Goal: Book appointment/travel/reservation

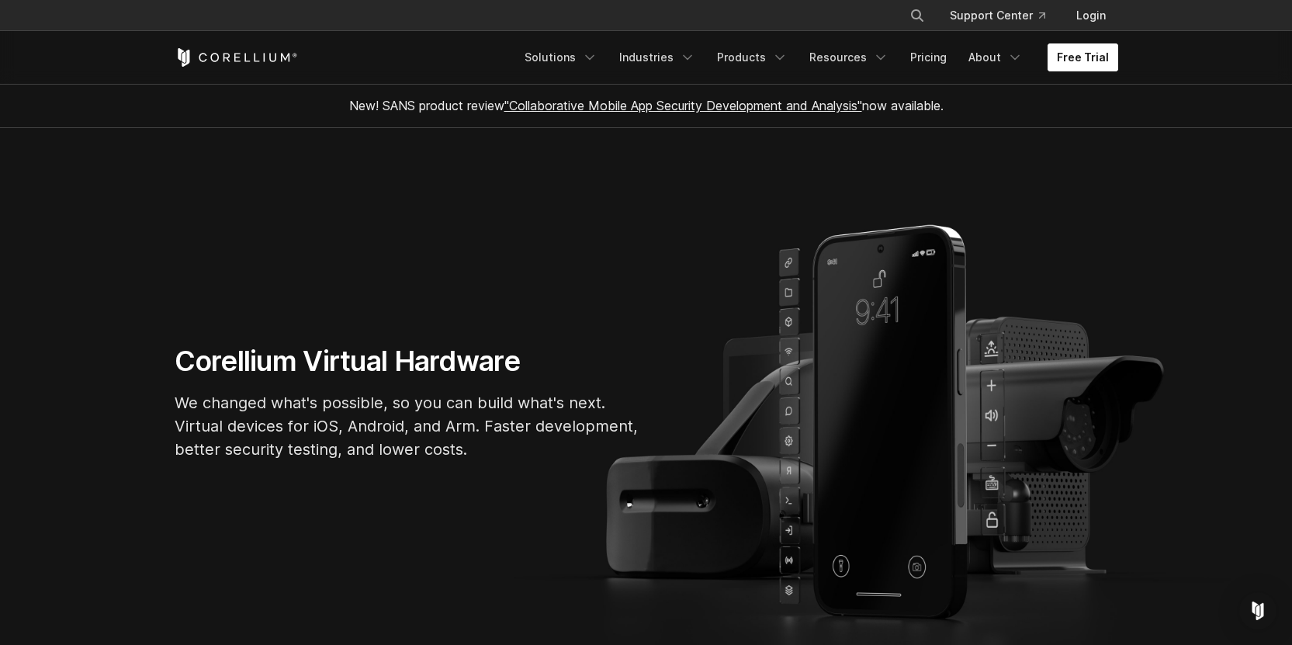
click at [1077, 61] on link "Free Trial" at bounding box center [1082, 57] width 71 height 28
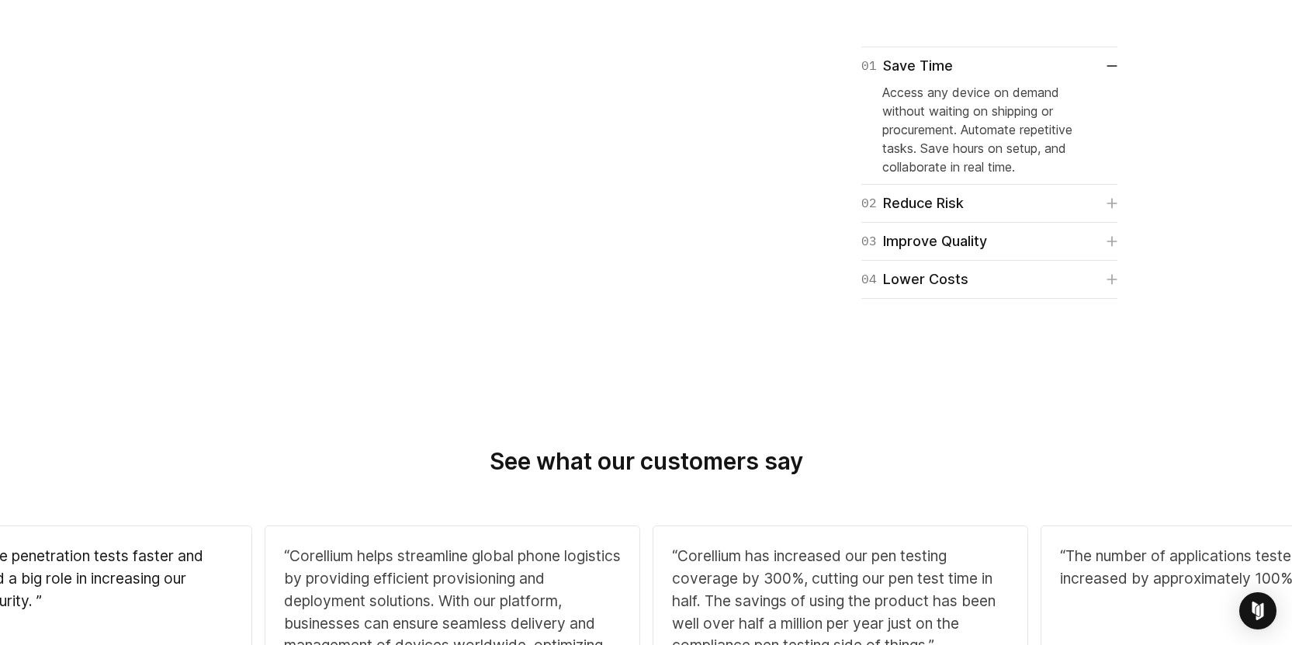
scroll to position [1323, 0]
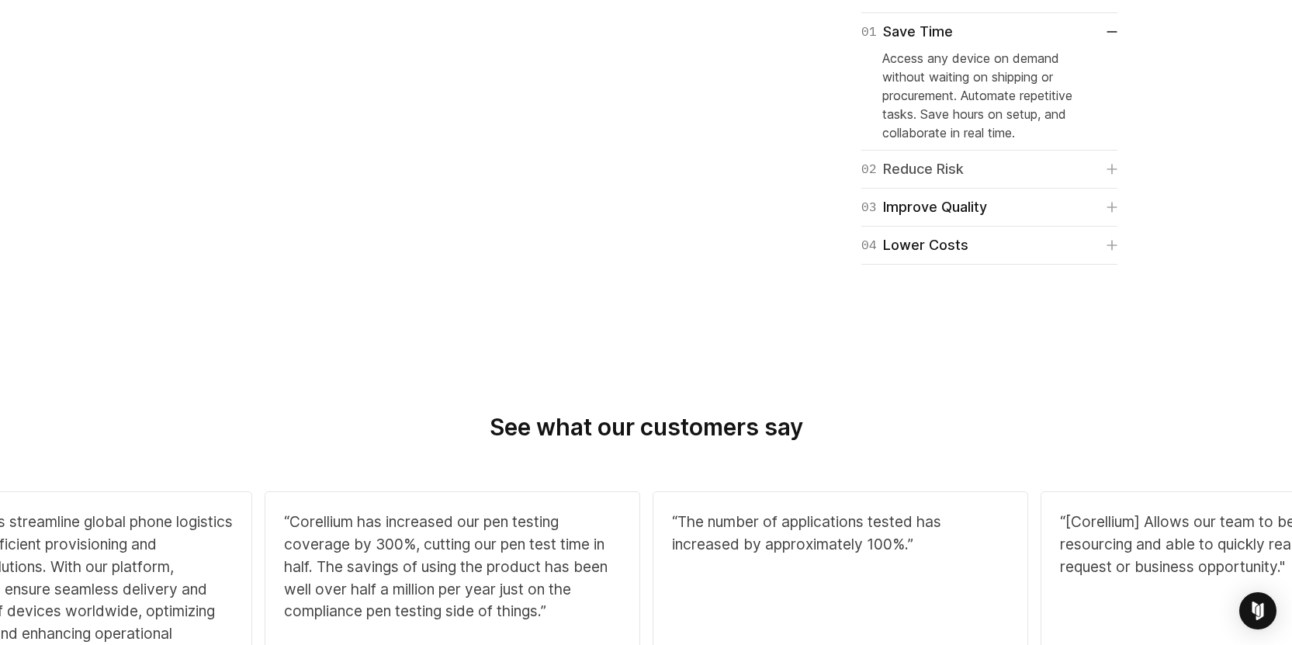
click at [916, 180] on div "02 Reduce Risk" at bounding box center [912, 169] width 102 height 22
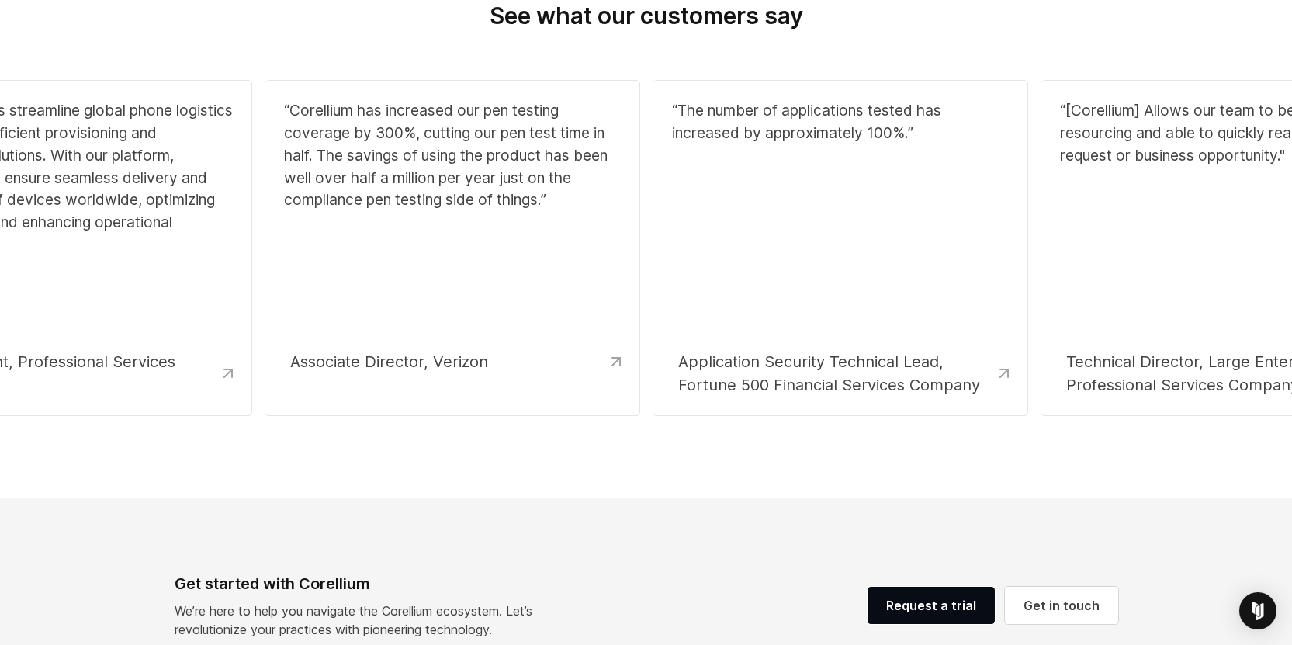
scroll to position [1883, 0]
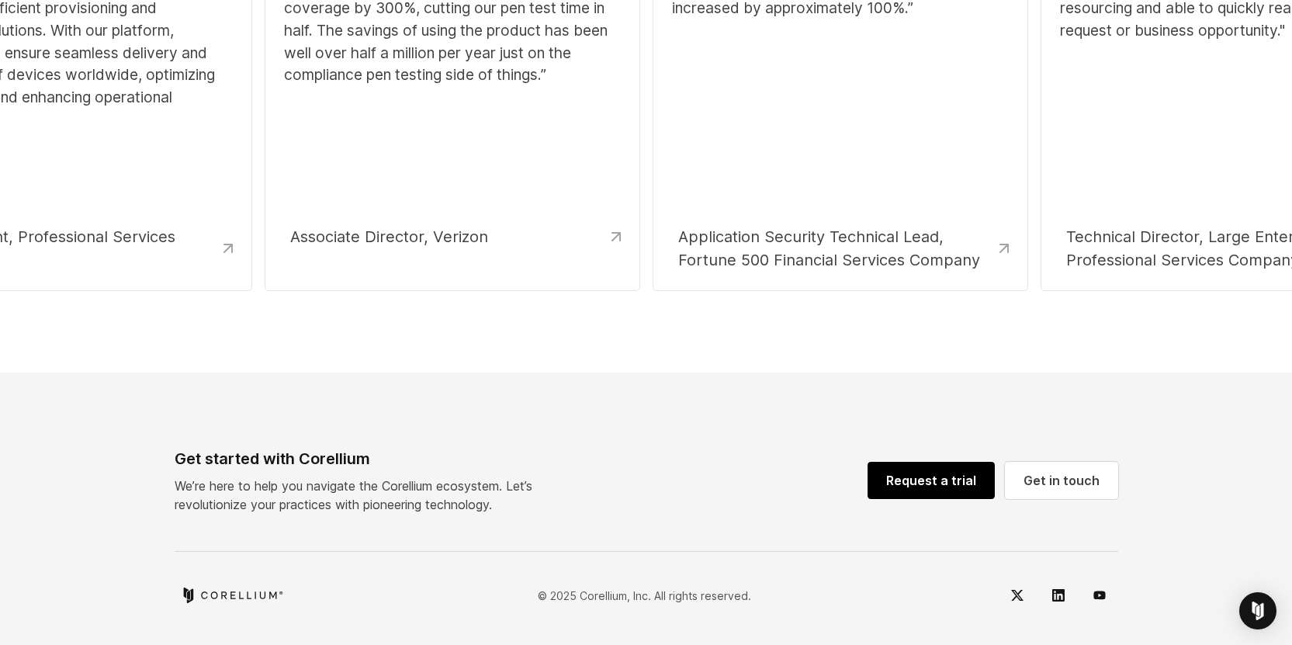
click at [935, 479] on link "Request a trial" at bounding box center [930, 480] width 127 height 37
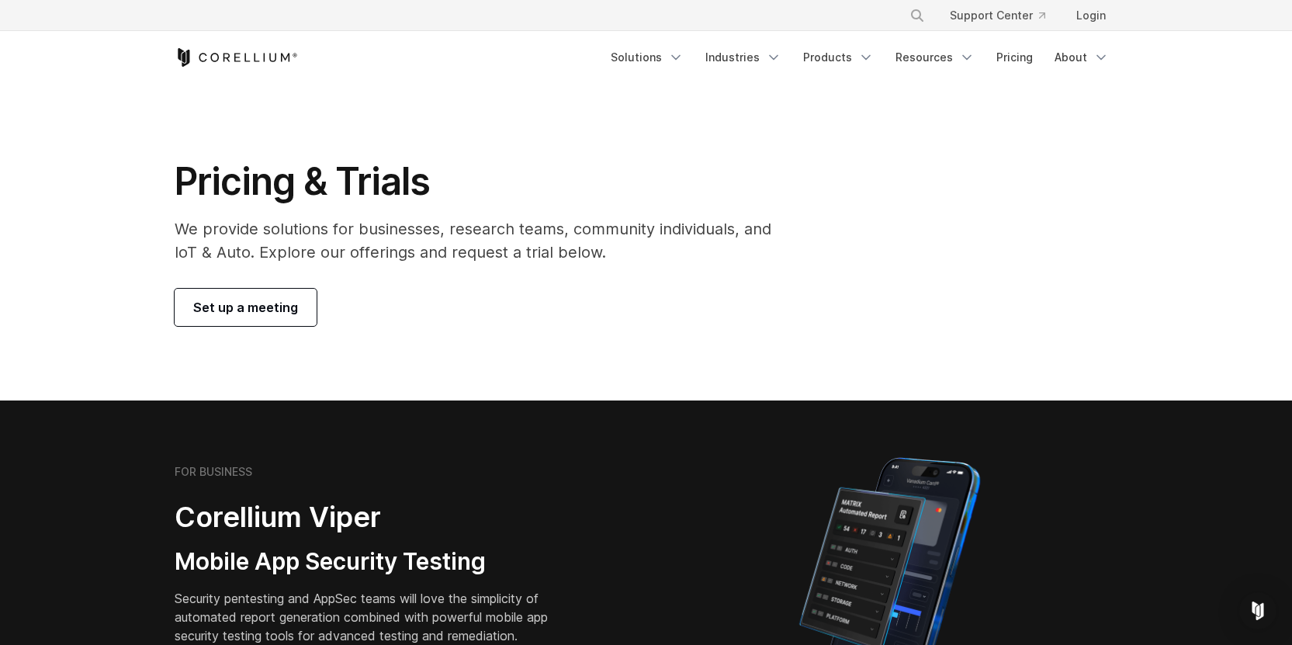
click at [286, 309] on span "Set up a meeting" at bounding box center [245, 307] width 105 height 19
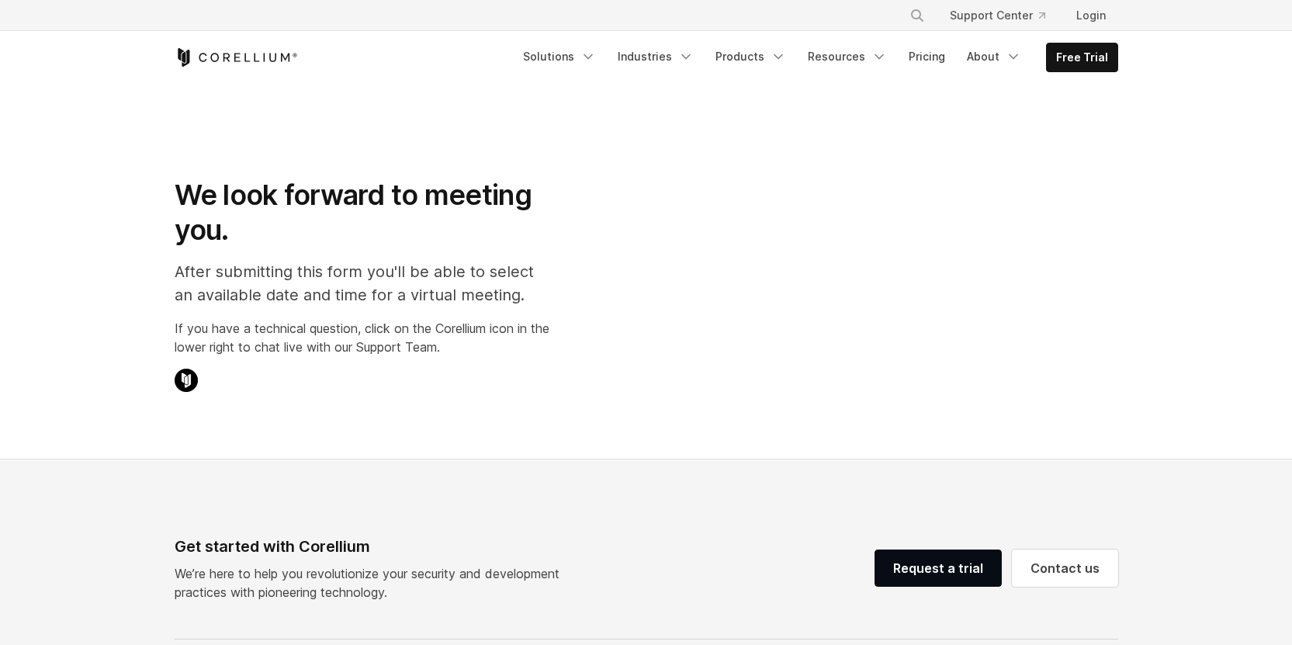
select select "**"
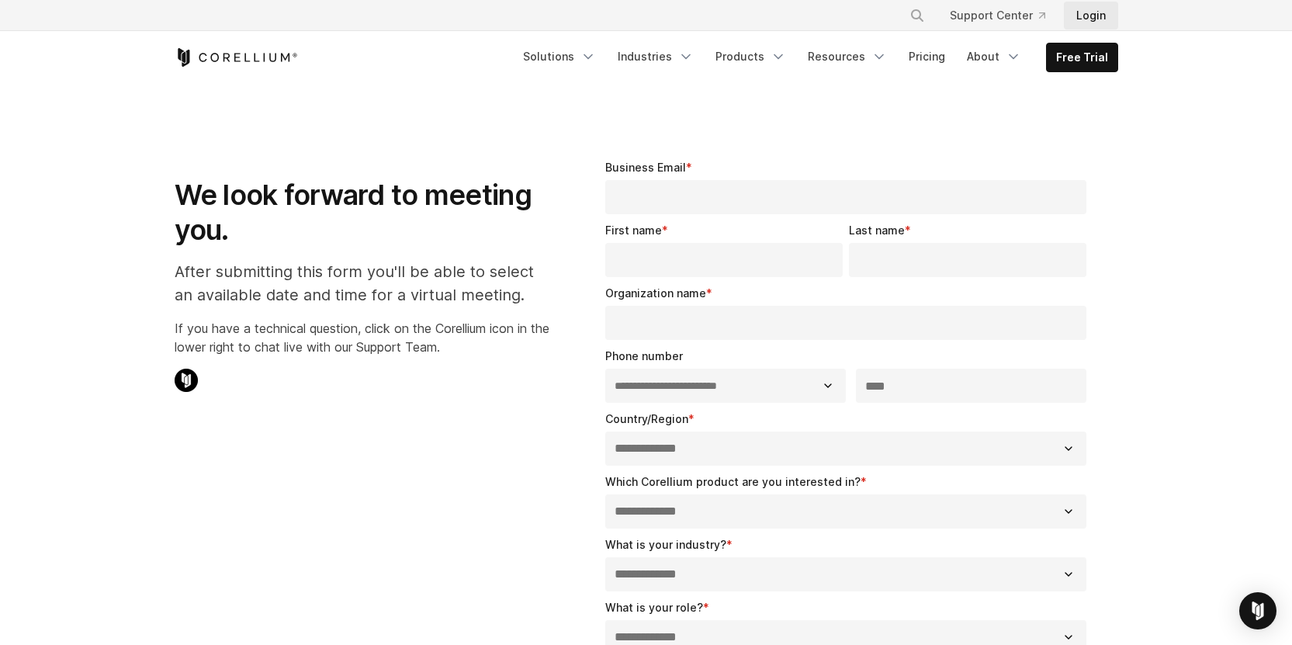
click at [1088, 18] on link "Login" at bounding box center [1090, 16] width 54 height 28
